Goal: Task Accomplishment & Management: Manage account settings

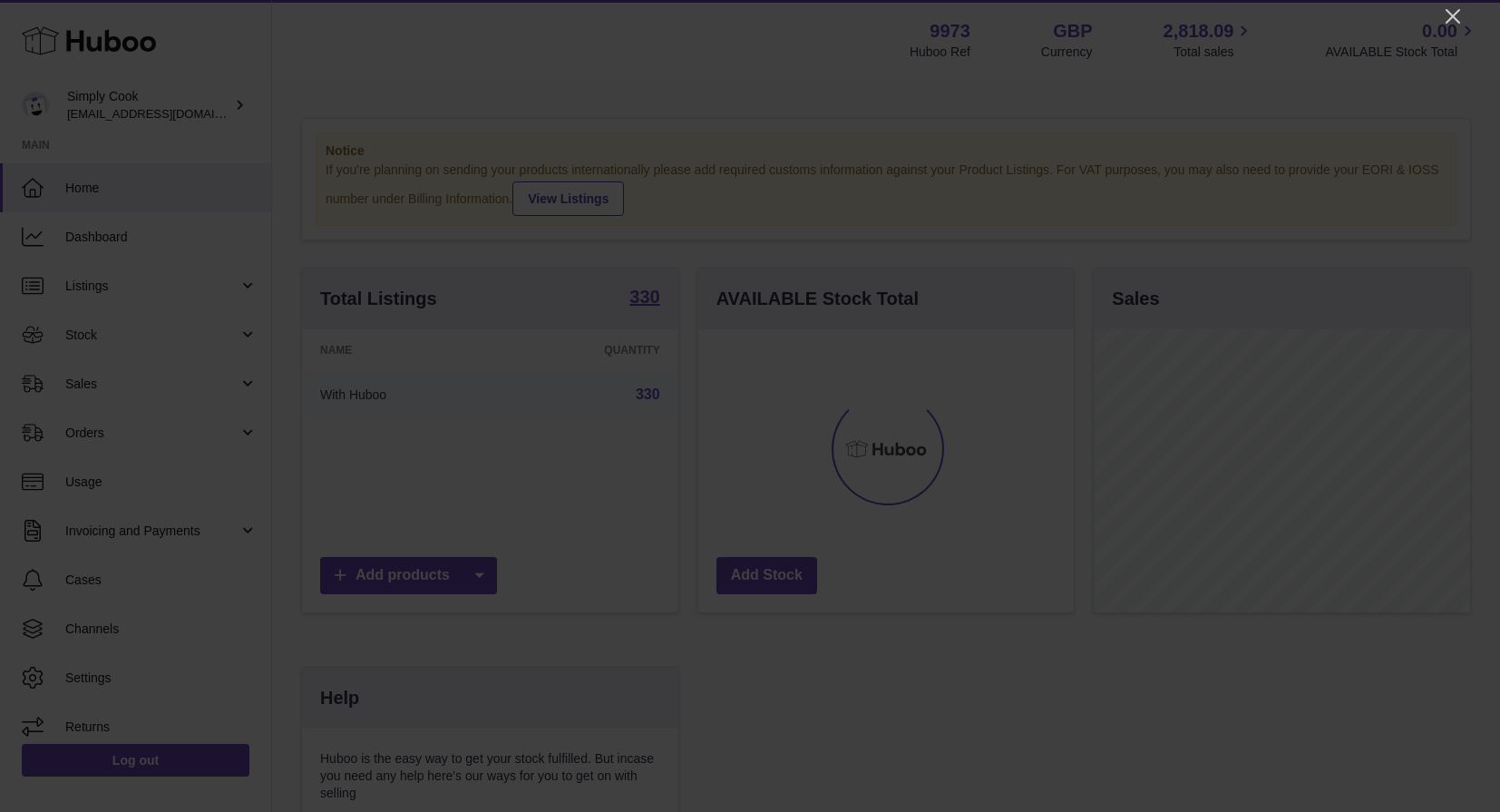
scroll to position [283, 376]
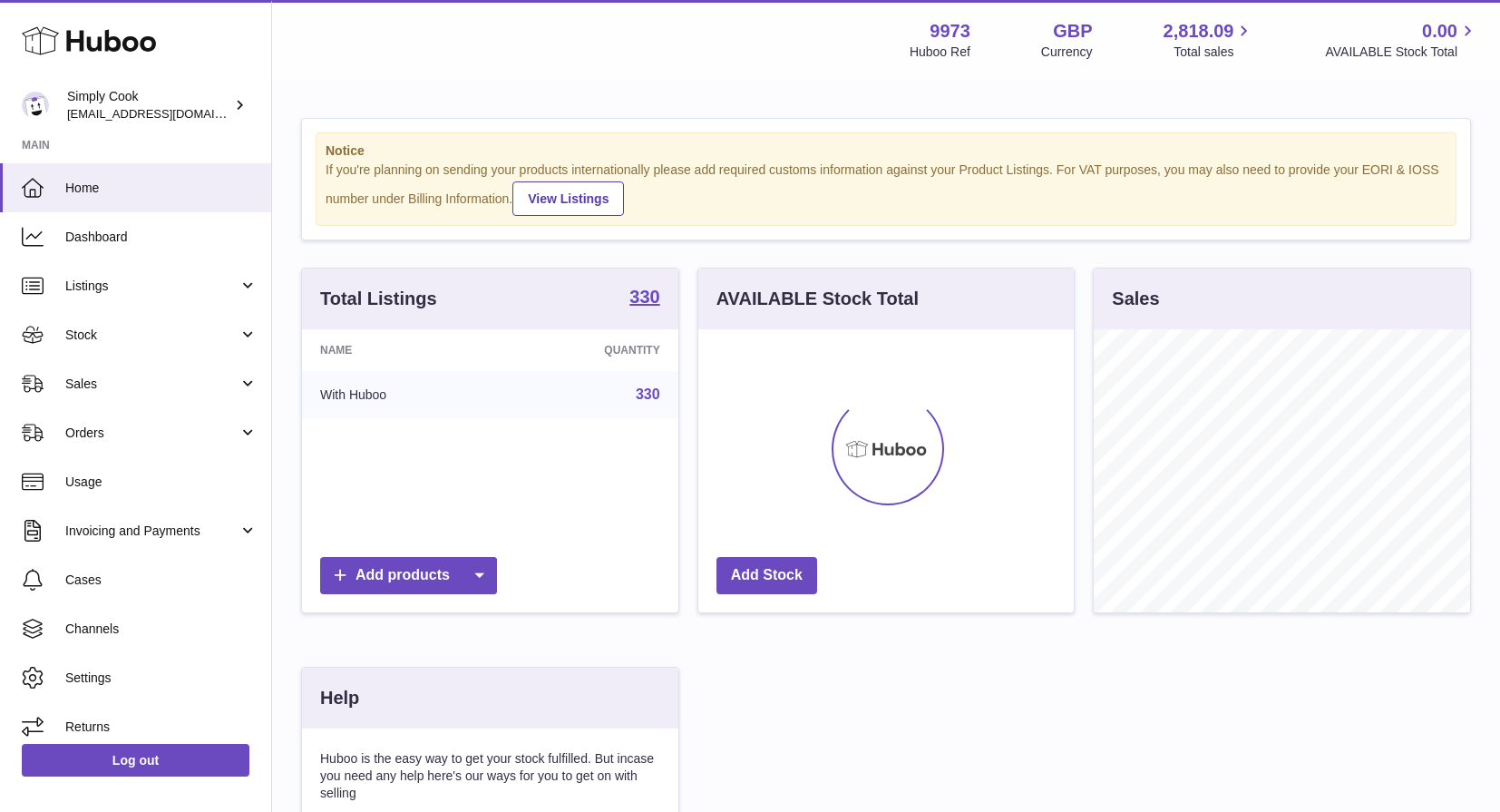
click at [677, 114] on div "Notice If you're planning on sending your products internationally please add r…" at bounding box center [886, 556] width 1228 height 949
click at [92, 679] on span "Settings" at bounding box center [161, 678] width 192 height 17
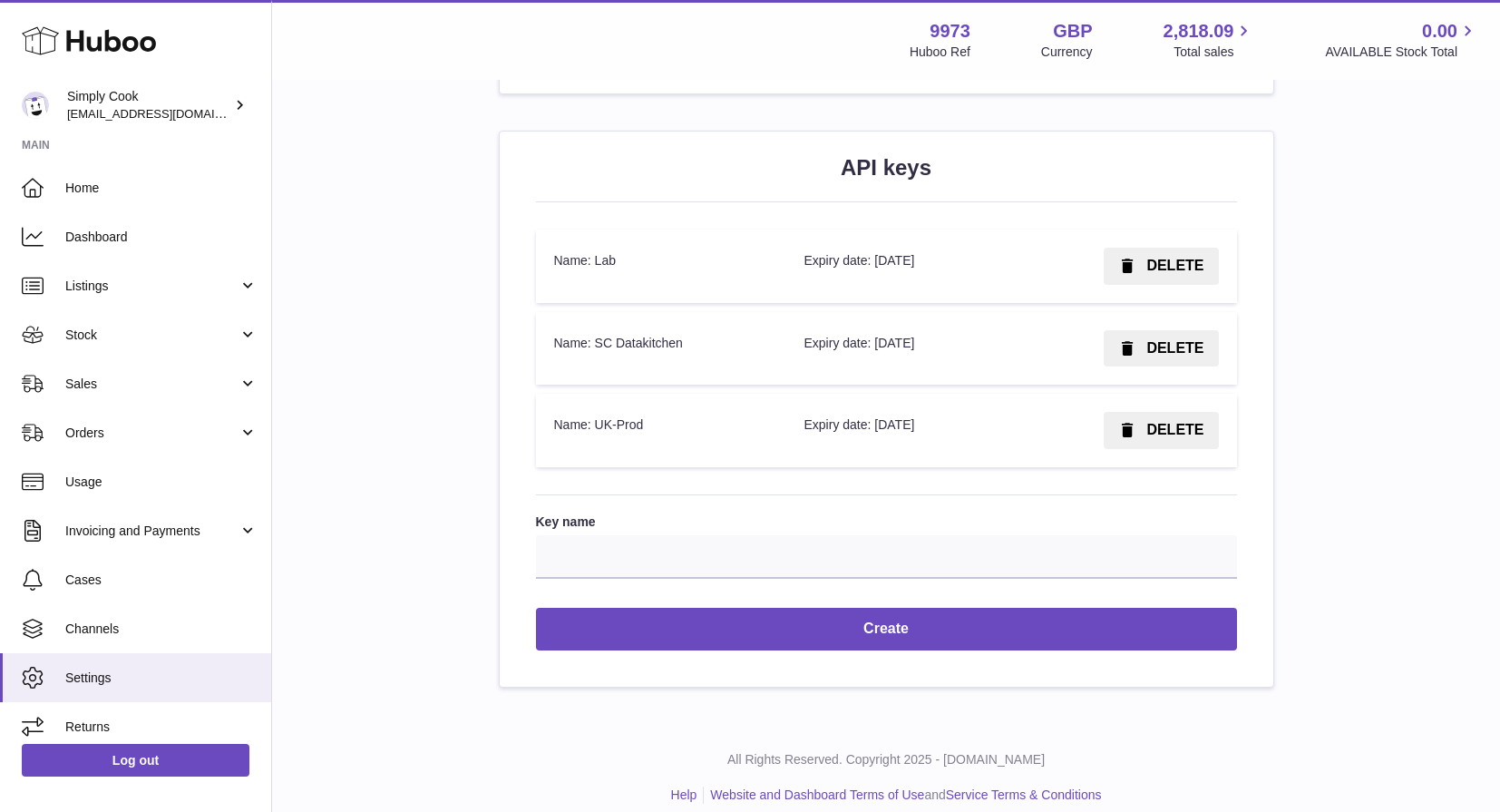
scroll to position [1987, 0]
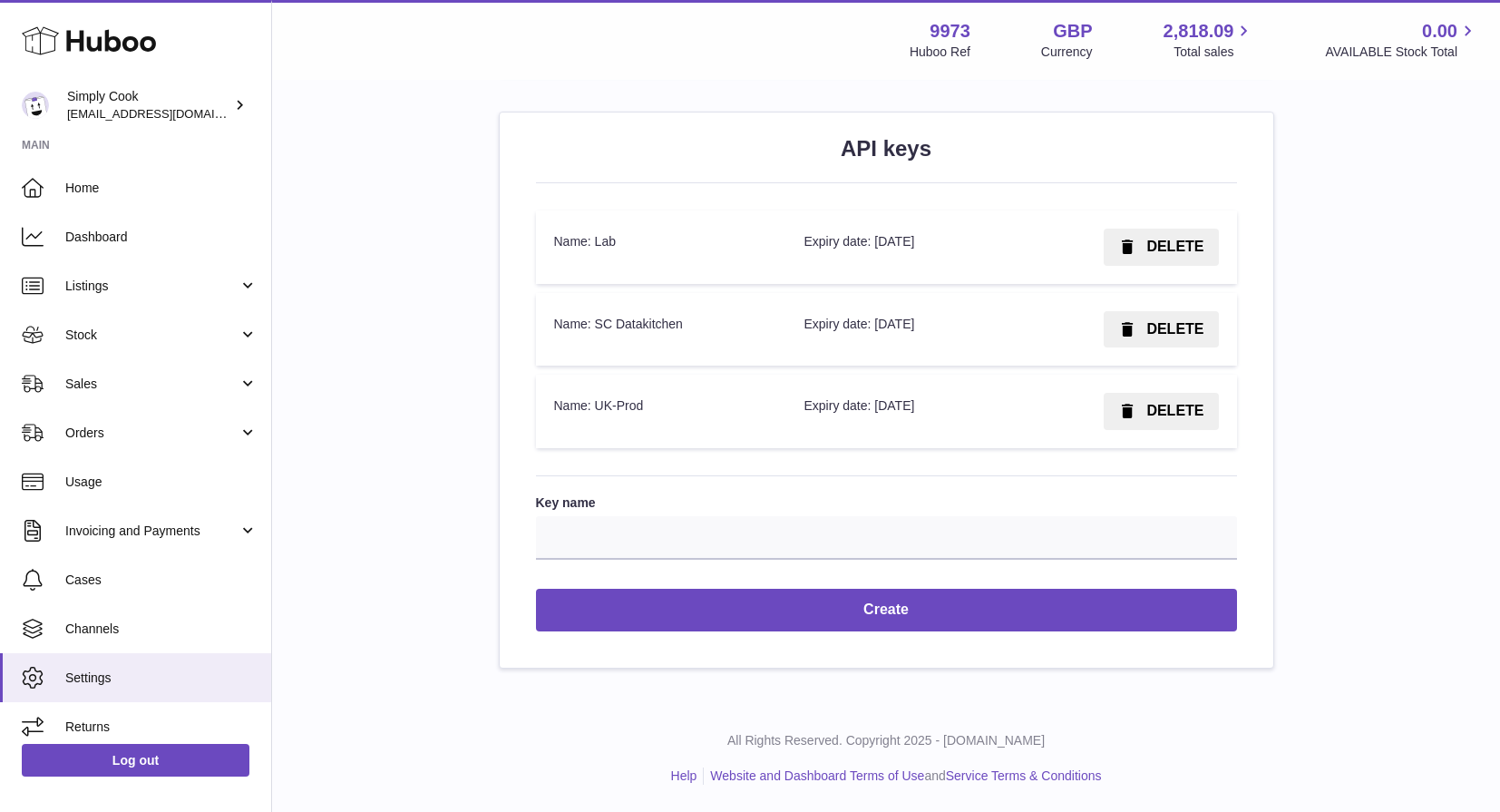
click at [615, 547] on input "Key name" at bounding box center [886, 537] width 701 height 43
type input "*"
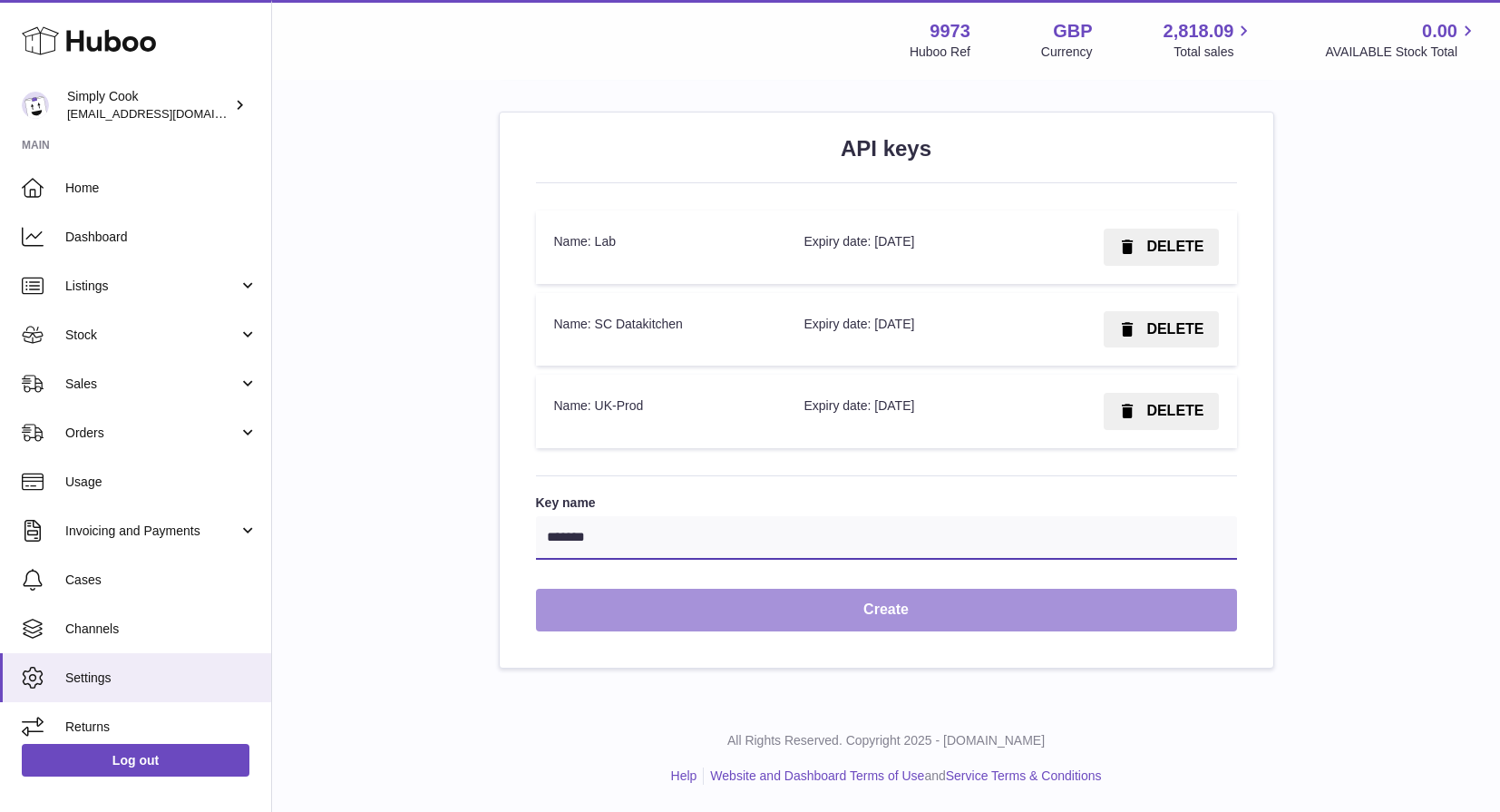
type input "*******"
click at [765, 626] on button "Create" at bounding box center [886, 609] width 701 height 42
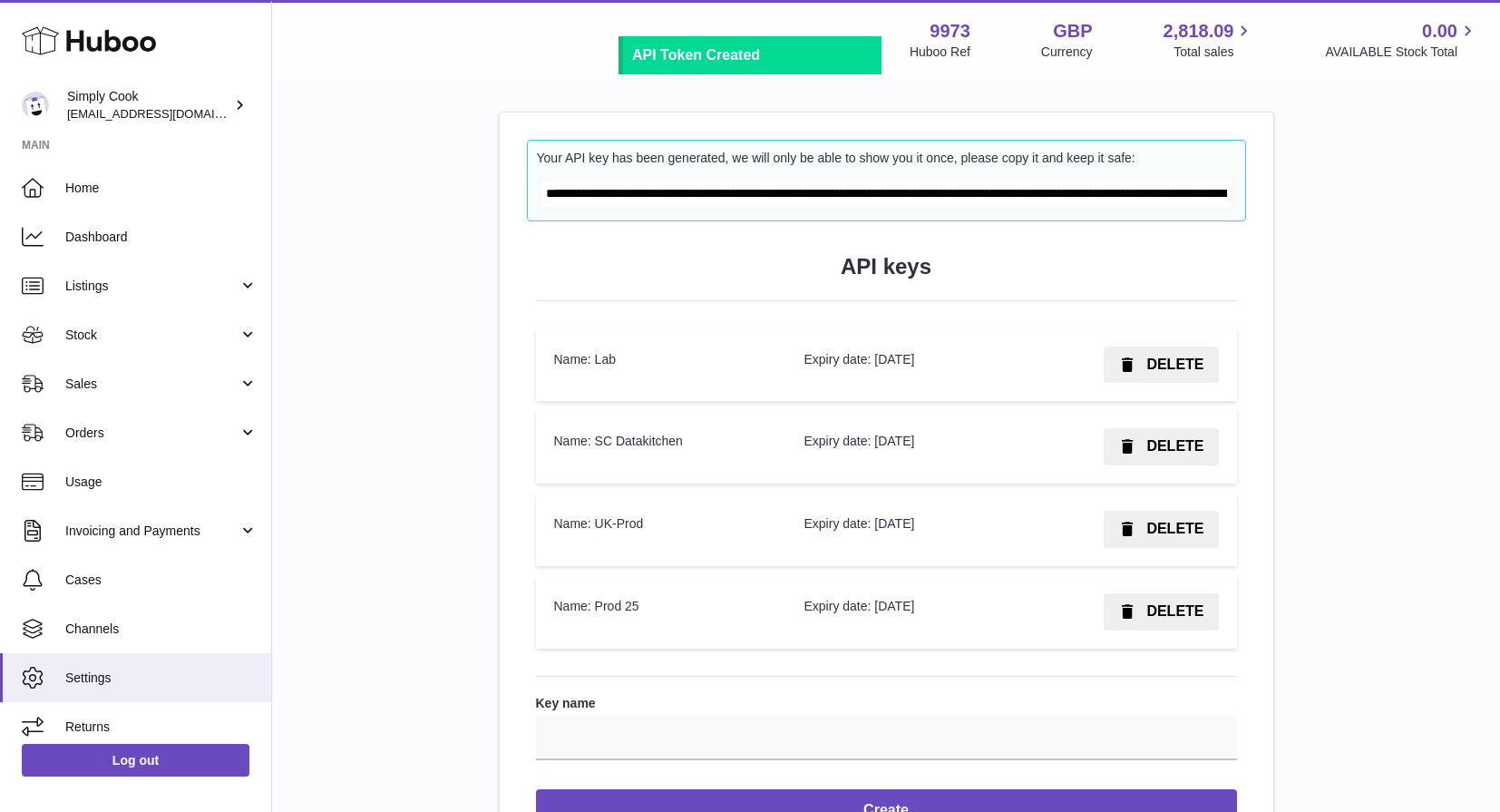
click at [817, 196] on input "**********" at bounding box center [887, 193] width 691 height 27
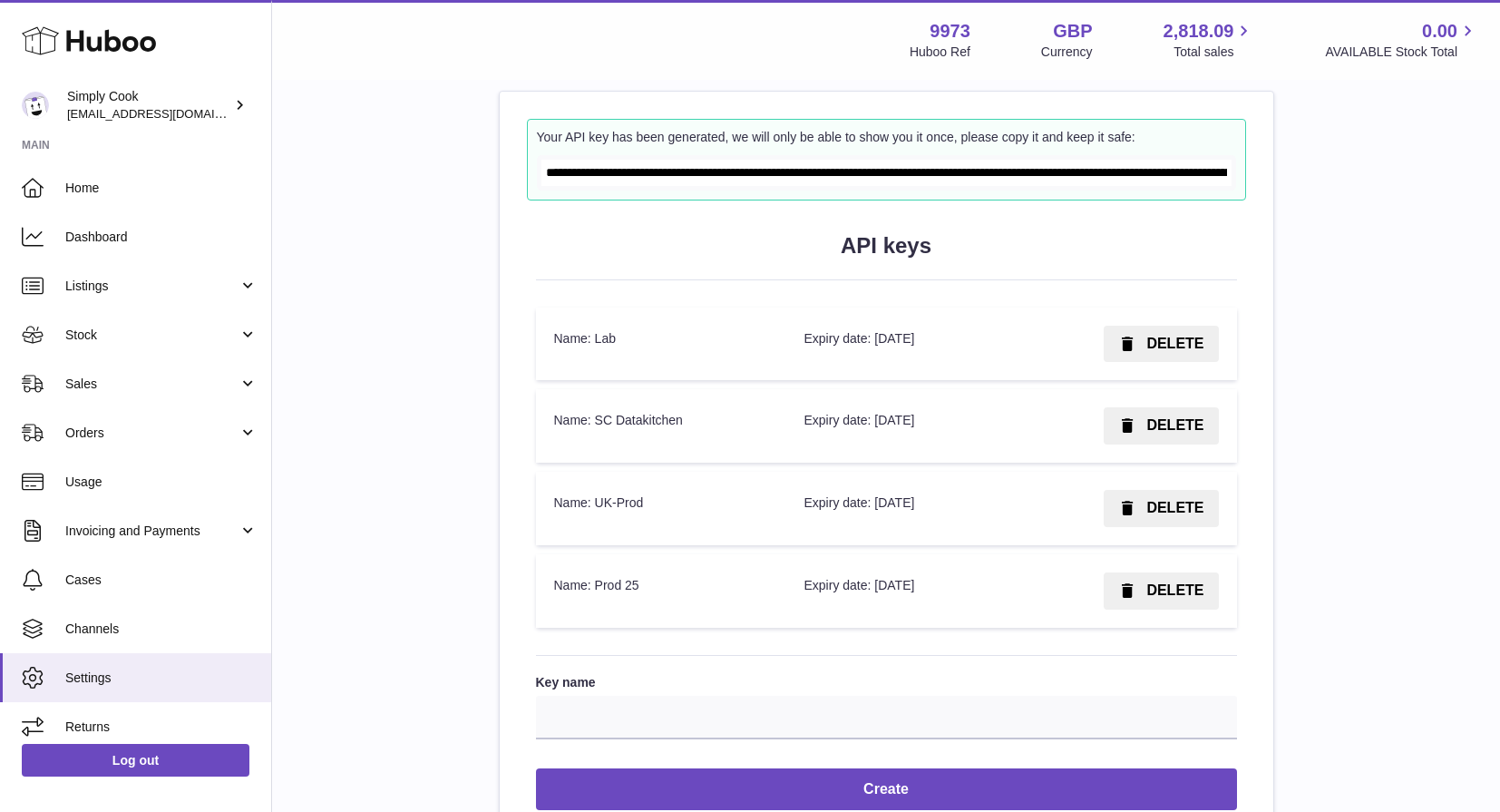
scroll to position [1815, 0]
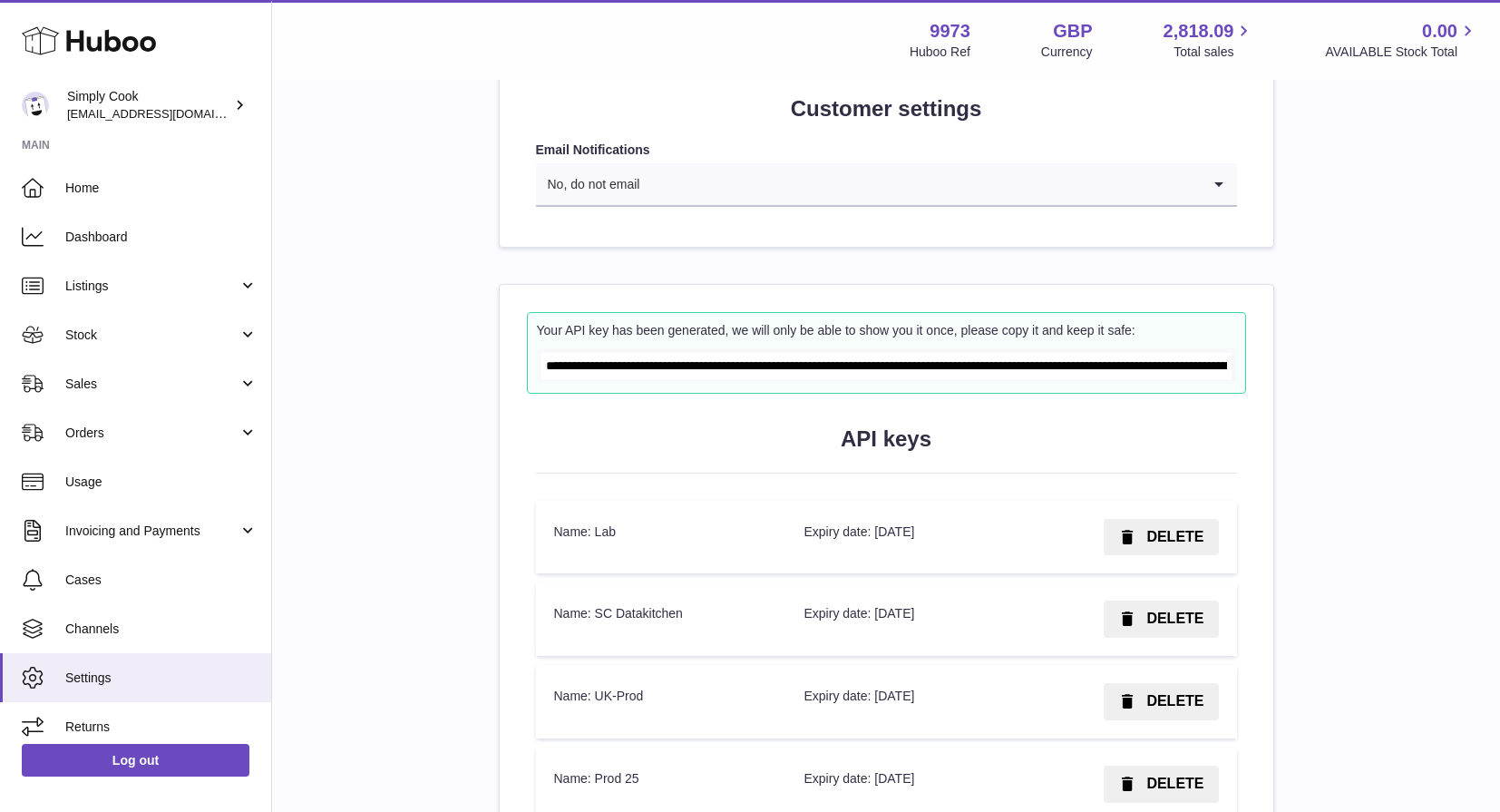
click at [644, 363] on input "**********" at bounding box center [887, 365] width 691 height 27
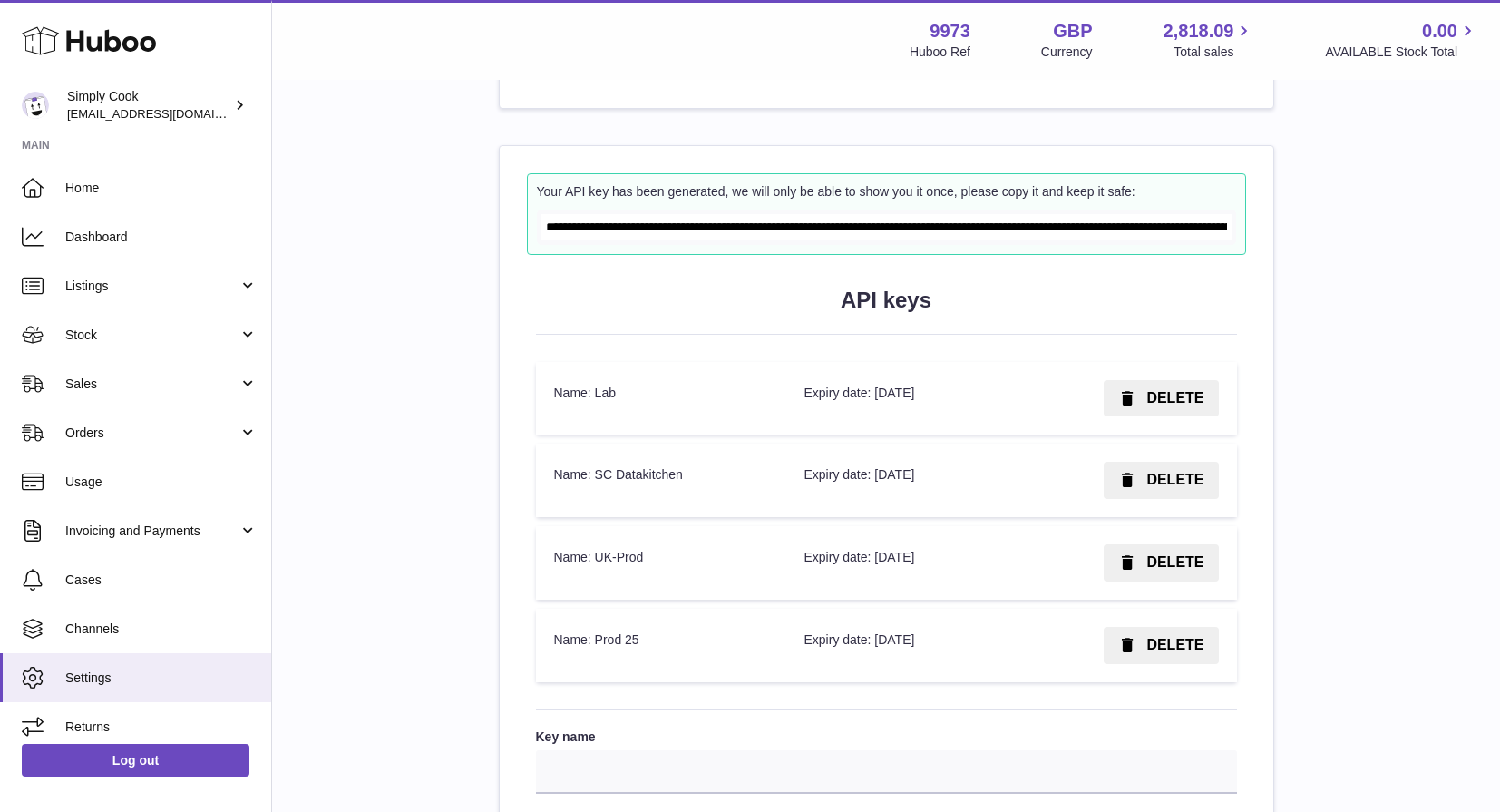
scroll to position [1955, 0]
click at [683, 365] on td "Name: Lab" at bounding box center [661, 397] width 250 height 74
click at [801, 654] on td "Expiry date: 15 September 2026" at bounding box center [896, 644] width 222 height 74
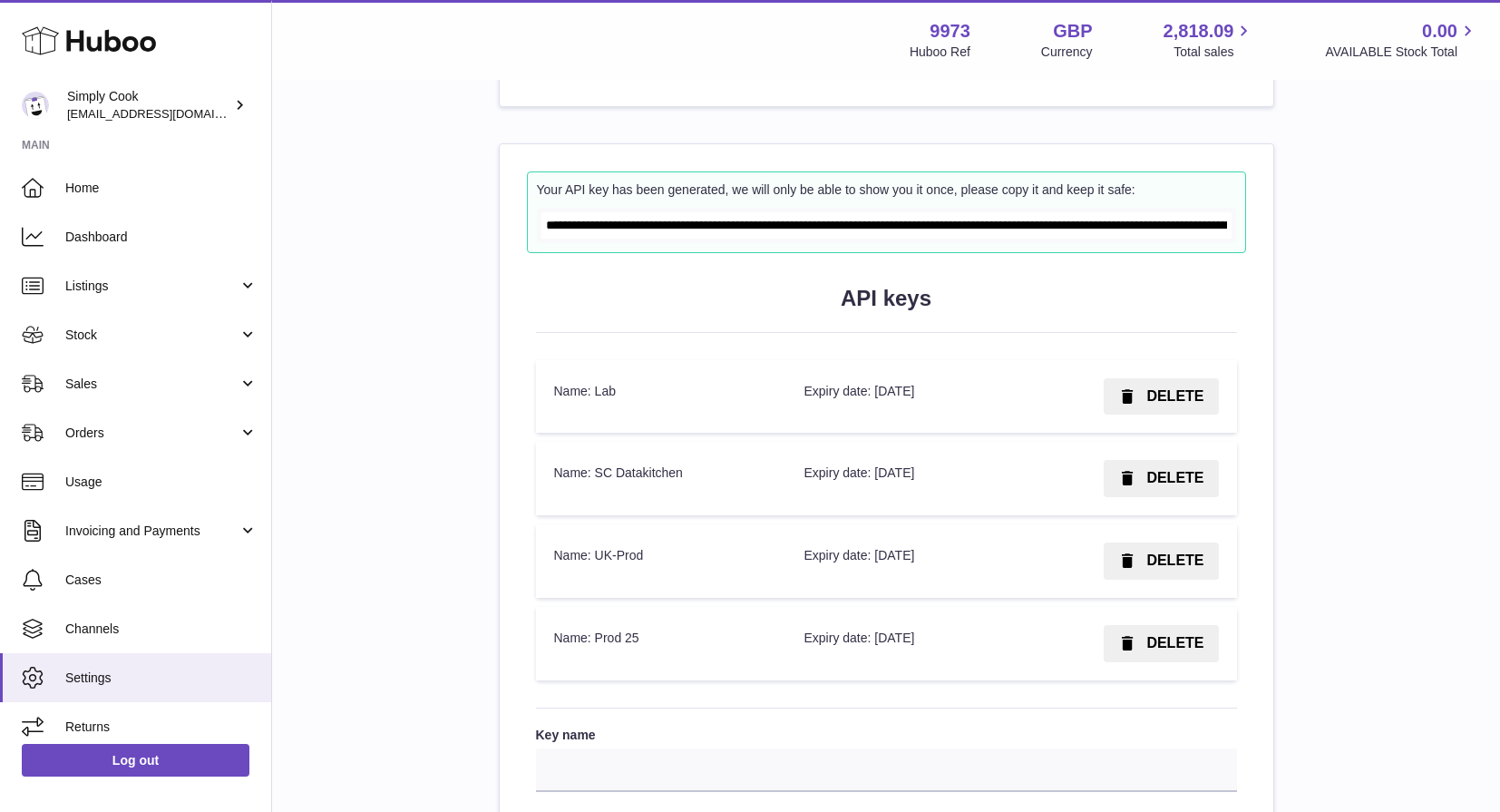
drag, startPoint x: 955, startPoint y: 636, endPoint x: 843, endPoint y: 643, distance: 112.2
click at [843, 643] on td "Expiry date: 15 September 2026" at bounding box center [896, 644] width 222 height 74
copy td "15 September 2026"
